Goal: Task Accomplishment & Management: Manage account settings

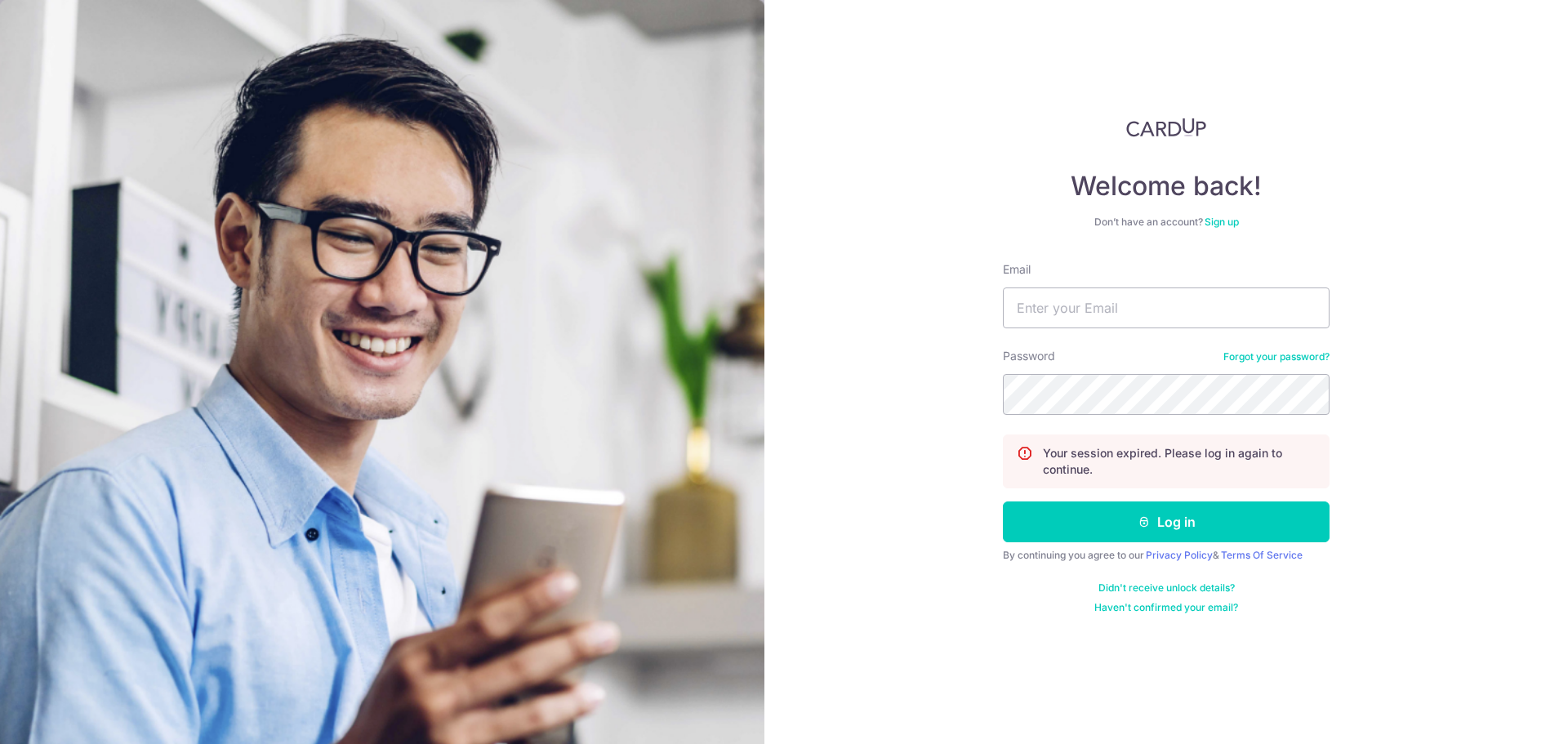
click at [1124, 313] on input "Email" at bounding box center [1165, 307] width 326 height 41
click at [1003, 501] on button "Log in" at bounding box center [1165, 521] width 326 height 41
type input "[EMAIL_ADDRESS][DOMAIN_NAME]"
click at [1150, 293] on input "Email" at bounding box center [1165, 307] width 326 height 41
type input "[EMAIL_ADDRESS][DOMAIN_NAME]"
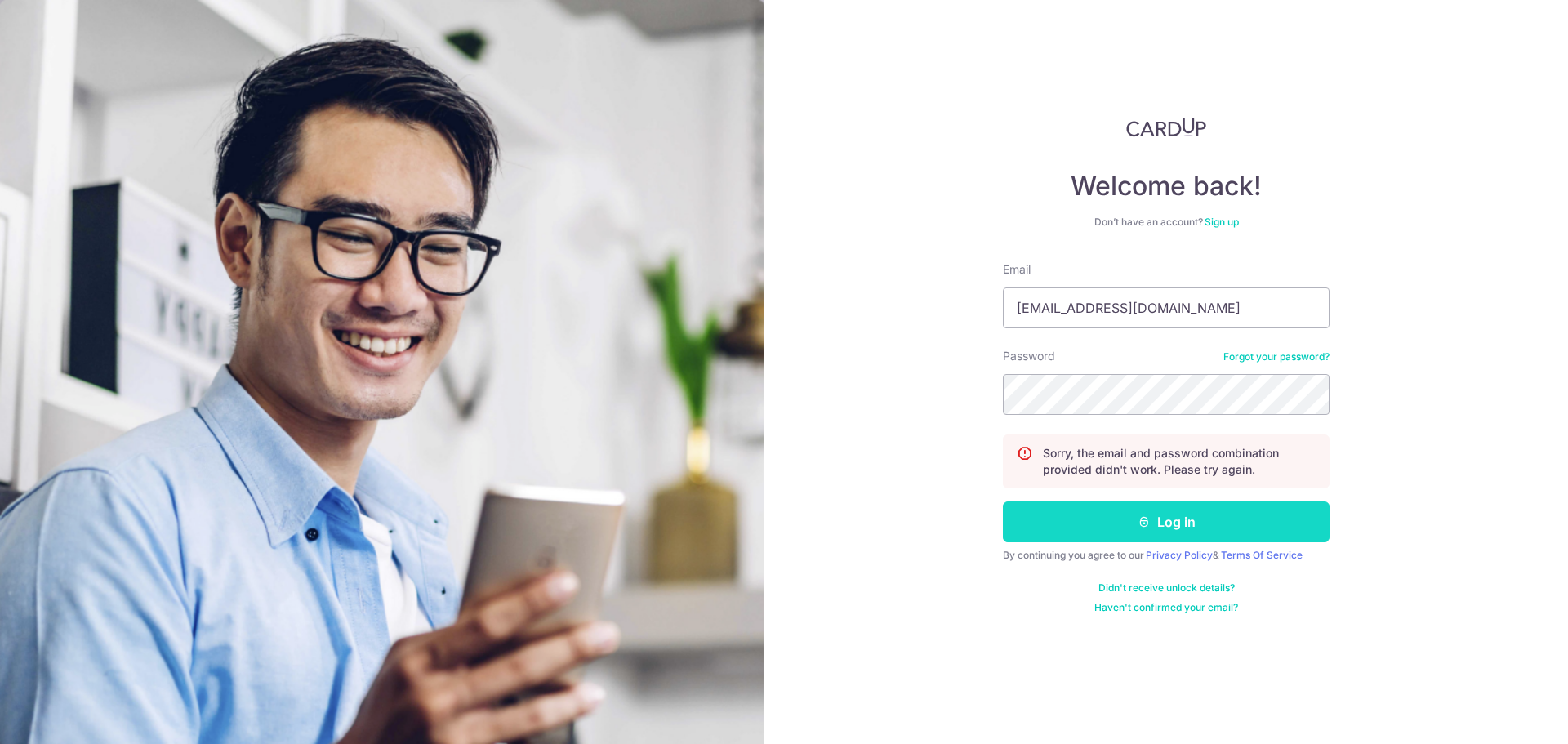
click at [1177, 521] on button "Log in" at bounding box center [1165, 521] width 326 height 41
